Goal: Information Seeking & Learning: Learn about a topic

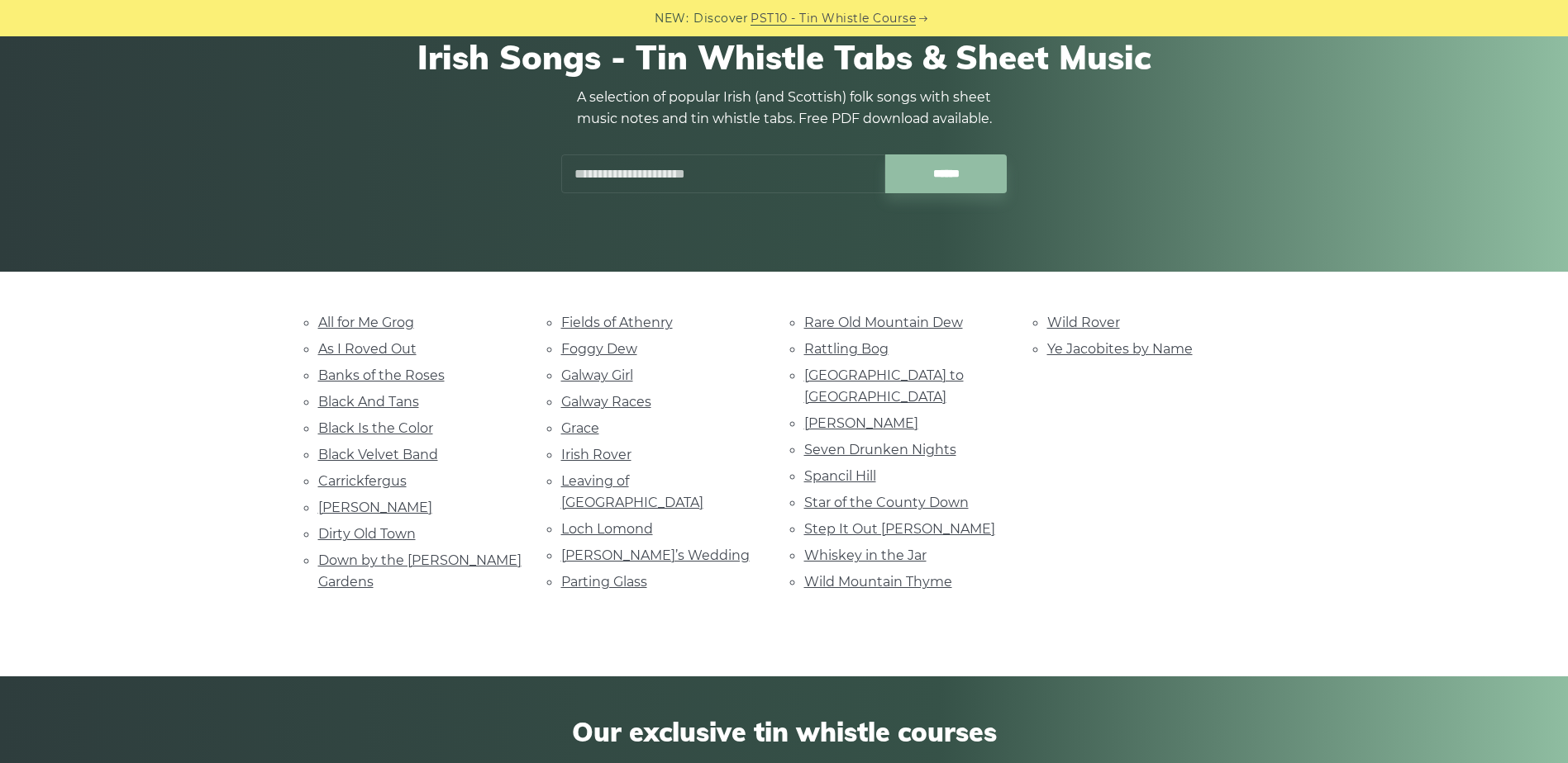
scroll to position [248, 0]
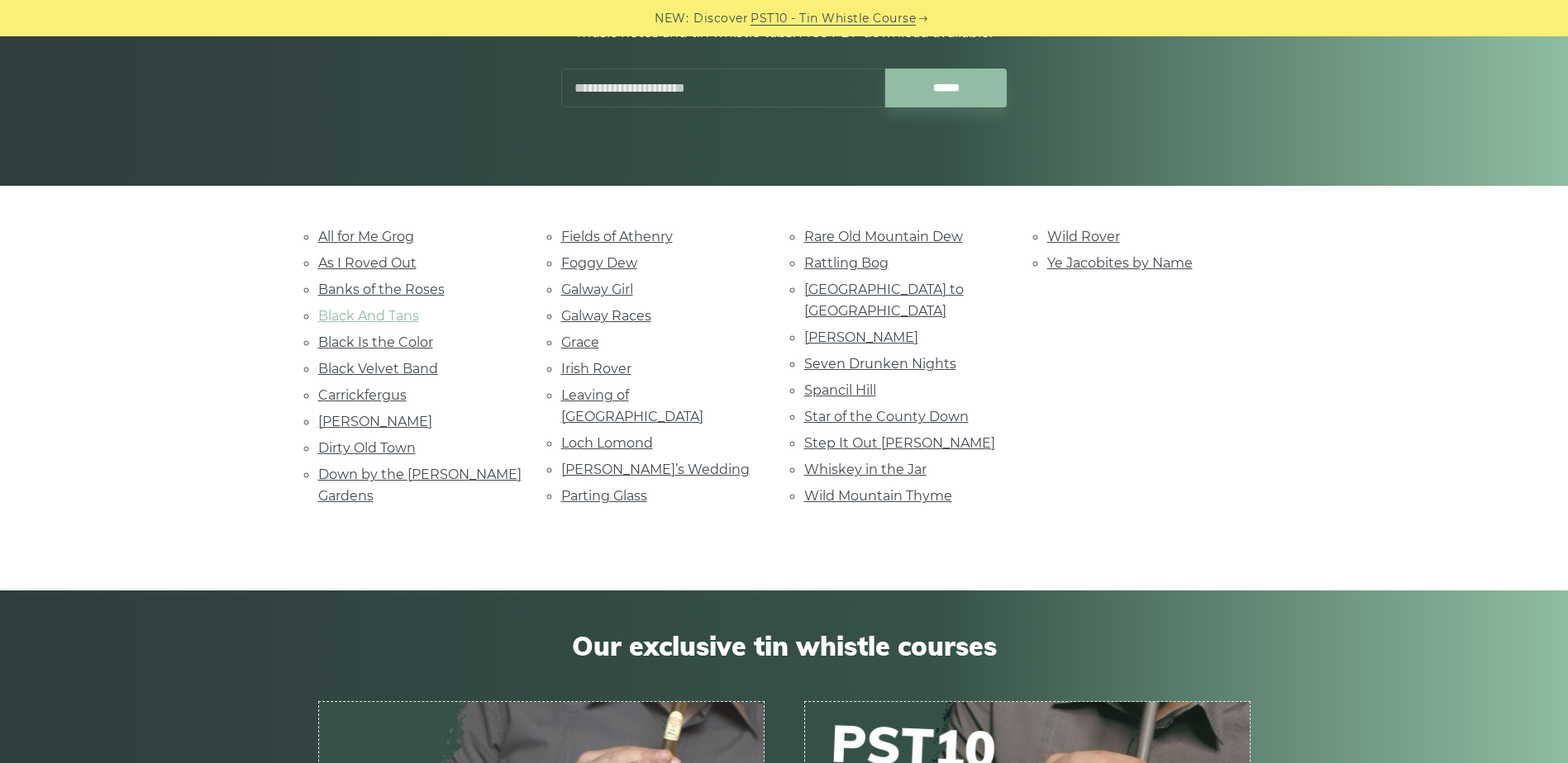
click at [395, 316] on link "Black And Tans" at bounding box center [369, 316] width 101 height 15
click at [595, 343] on link "Grace" at bounding box center [580, 342] width 38 height 15
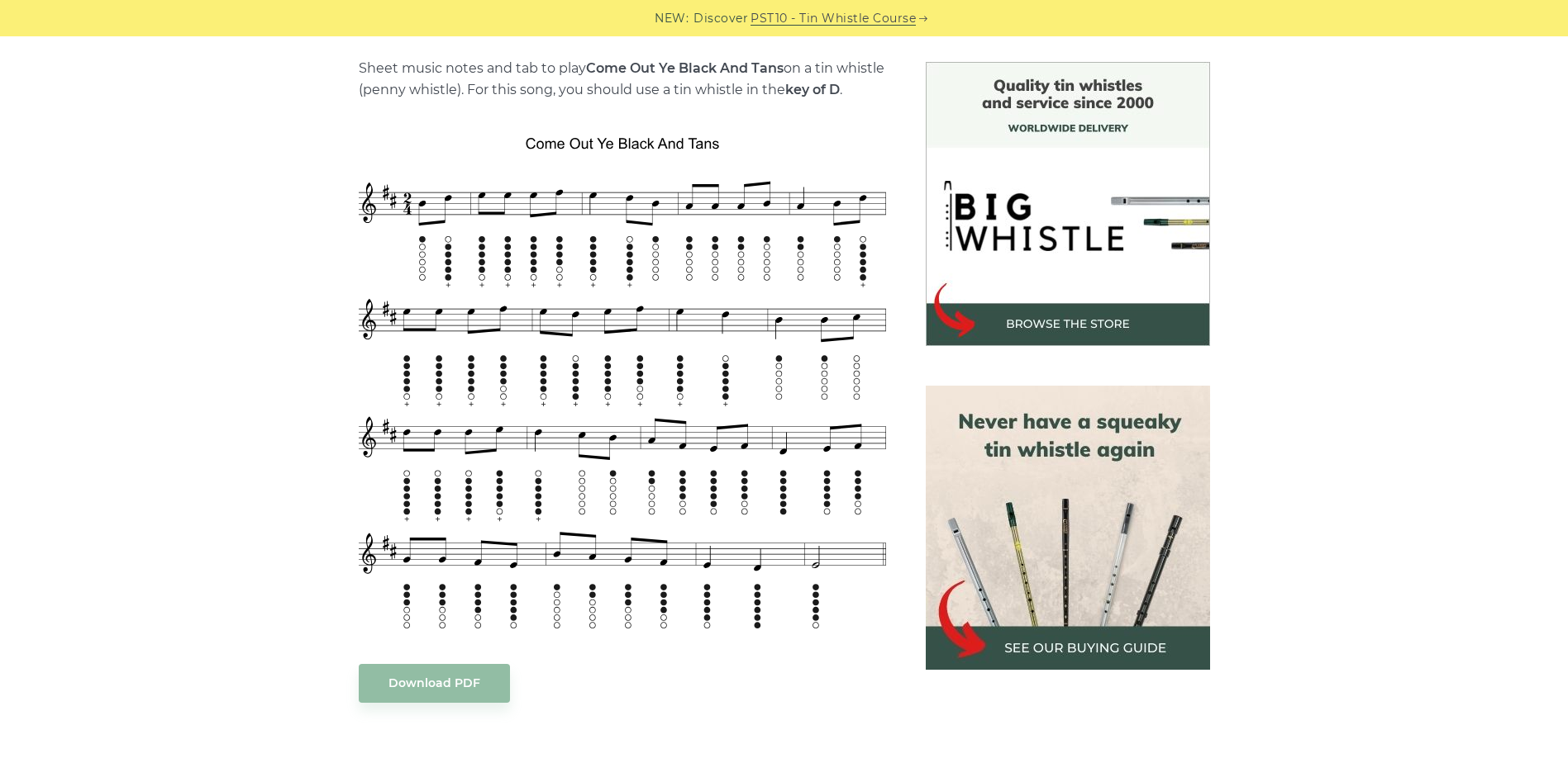
scroll to position [413, 0]
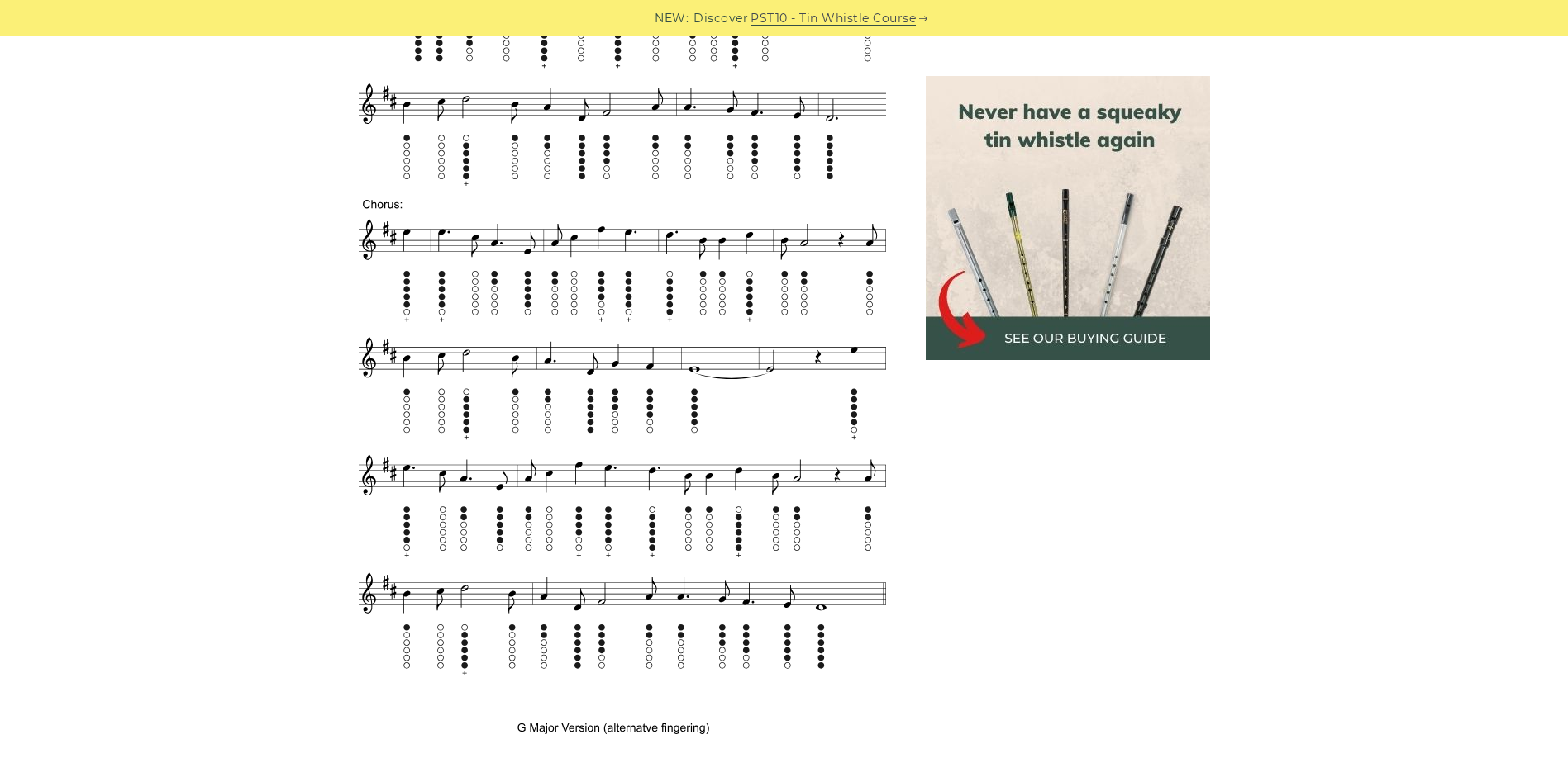
scroll to position [908, 0]
